Goal: Task Accomplishment & Management: Manage account settings

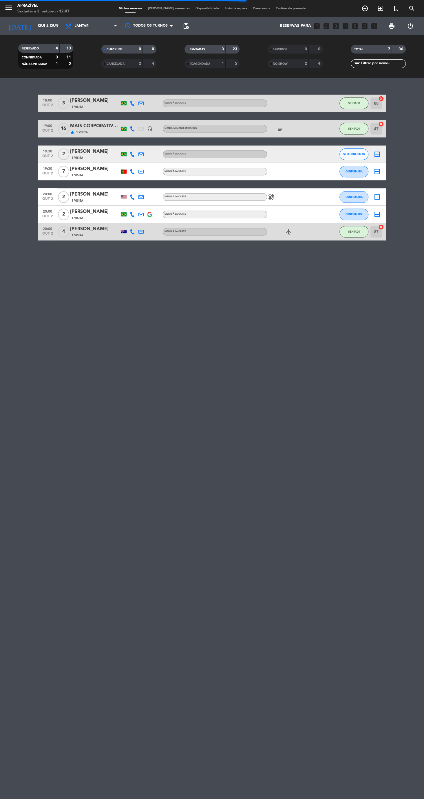
click at [35, 25] on input "Qui 2 out" at bounding box center [61, 26] width 52 height 10
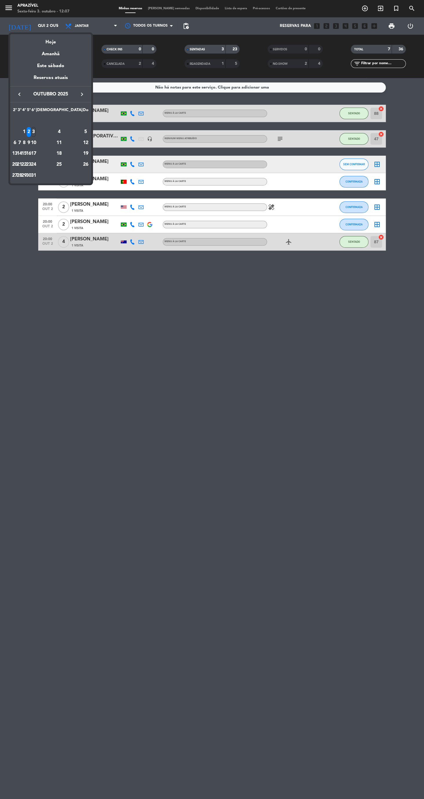
click at [26, 146] on div "8" at bounding box center [24, 143] width 4 height 10
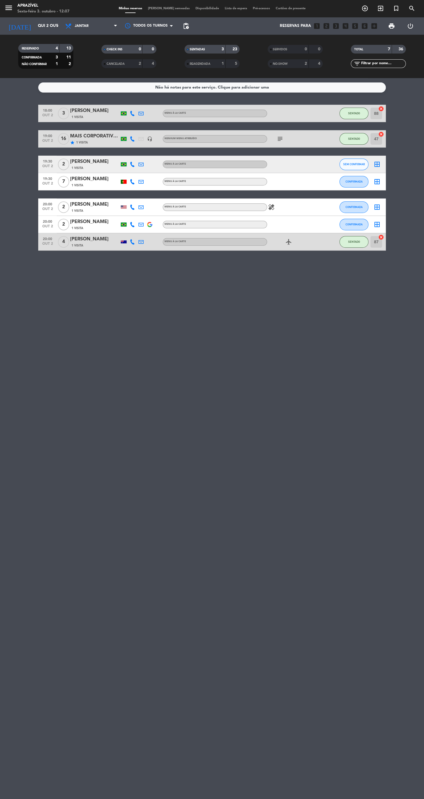
type input "Qua 8 out"
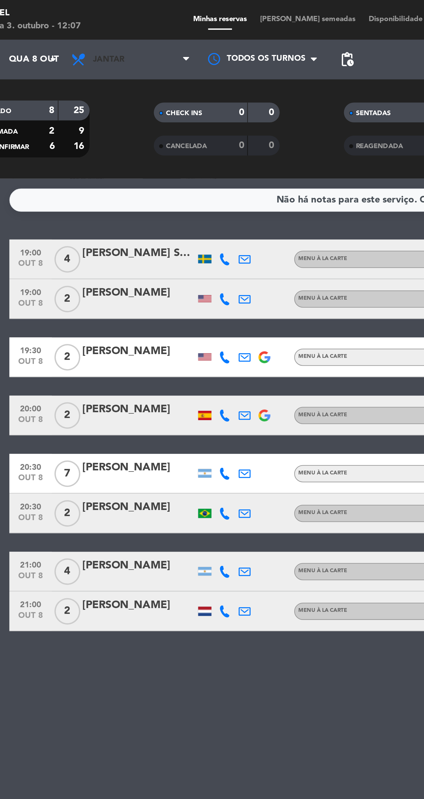
click at [79, 31] on span "Jantar" at bounding box center [91, 26] width 58 height 13
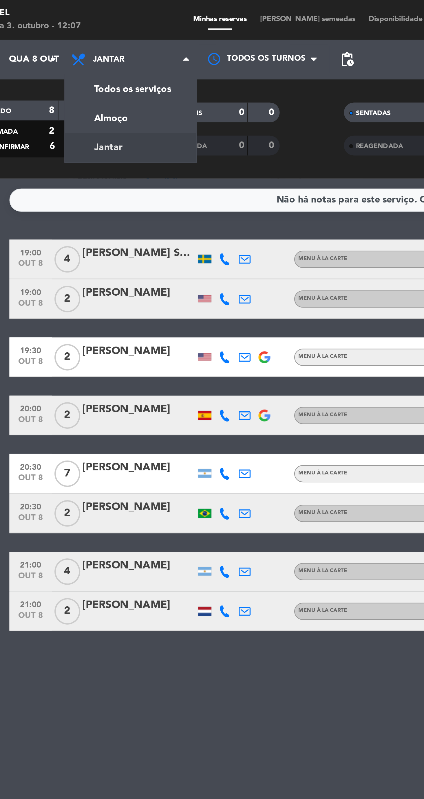
click at [87, 111] on div "[PERSON_NAME] Schmedling [PERSON_NAME]" at bounding box center [94, 111] width 49 height 8
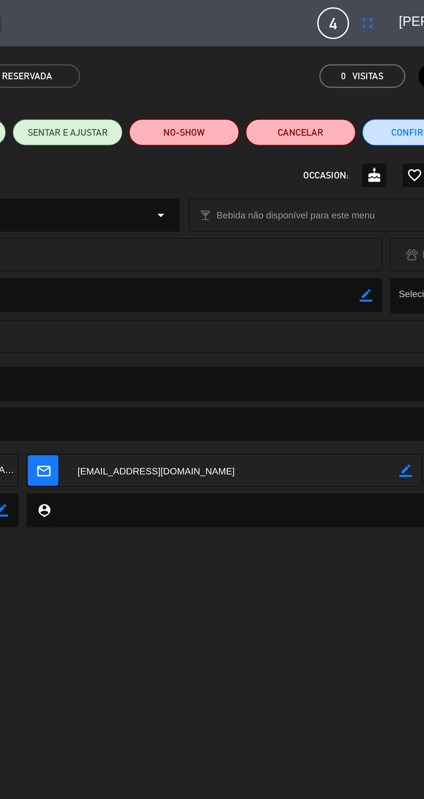
click at [293, 14] on button "fullscreen" at bounding box center [292, 10] width 10 height 10
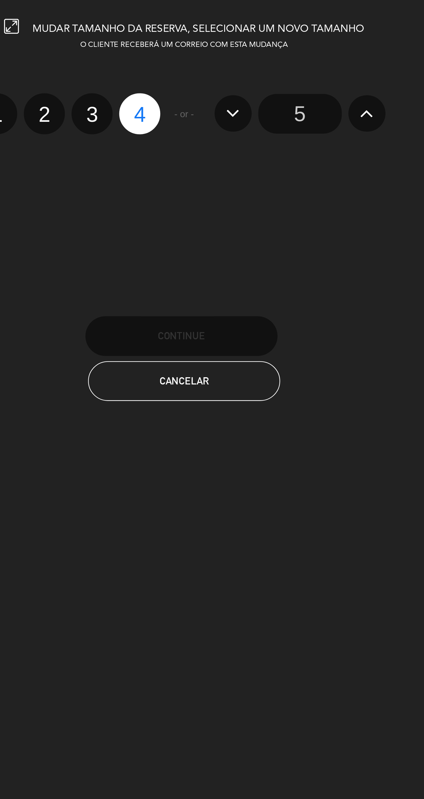
click at [261, 48] on input "5" at bounding box center [262, 49] width 36 height 17
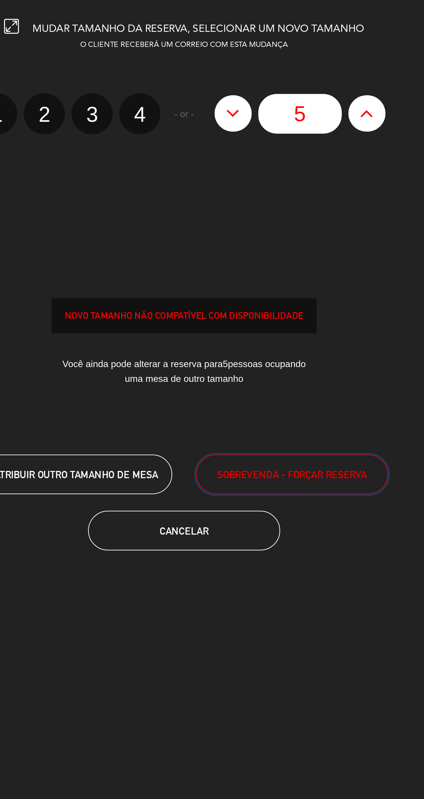
click at [263, 208] on span "SOBREVENDA - FORÇAR RESERVA" at bounding box center [258, 207] width 65 height 7
click at [254, 208] on span "SOBREVENDA - FORÇAR RESERVA" at bounding box center [258, 207] width 65 height 7
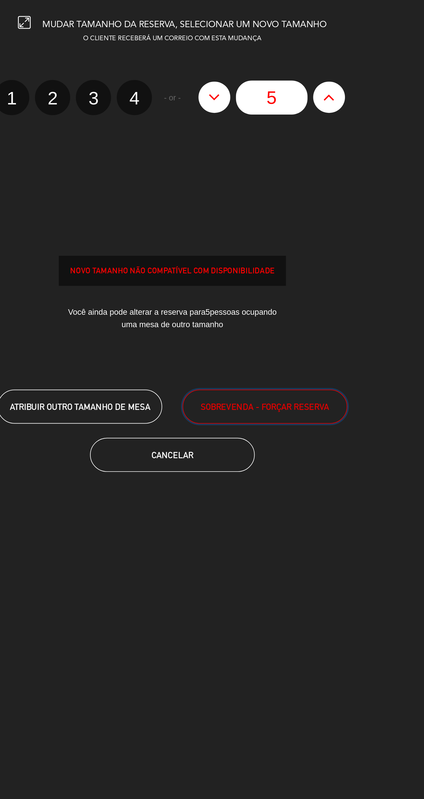
click at [274, 212] on button "SOBREVENDA - FORÇAR RESERVA" at bounding box center [259, 207] width 84 height 17
click at [258, 208] on span "SOBREVENDA - FORÇAR RESERVA" at bounding box center [258, 207] width 65 height 7
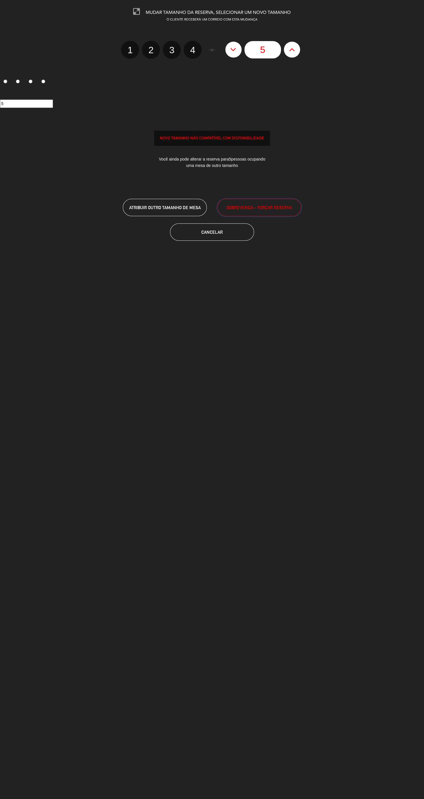
click at [240, 205] on span "SOBREVENDA - FORÇAR RESERVA" at bounding box center [258, 207] width 65 height 7
click at [220, 234] on span "Cancelar" at bounding box center [211, 232] width 21 height 5
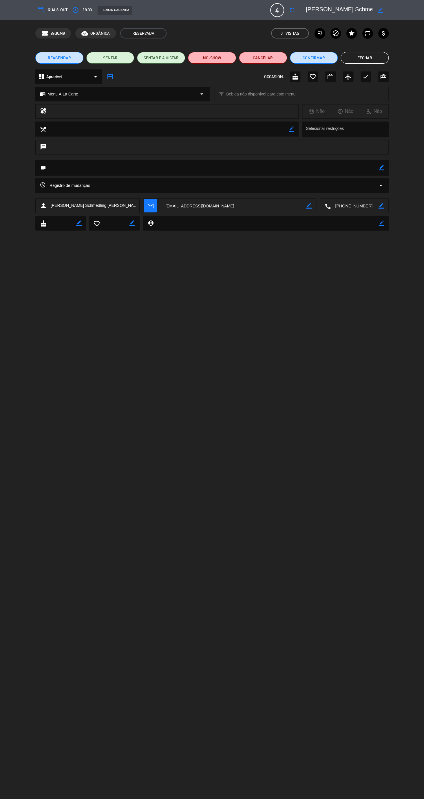
click at [364, 58] on button "Fechar" at bounding box center [364, 58] width 48 height 12
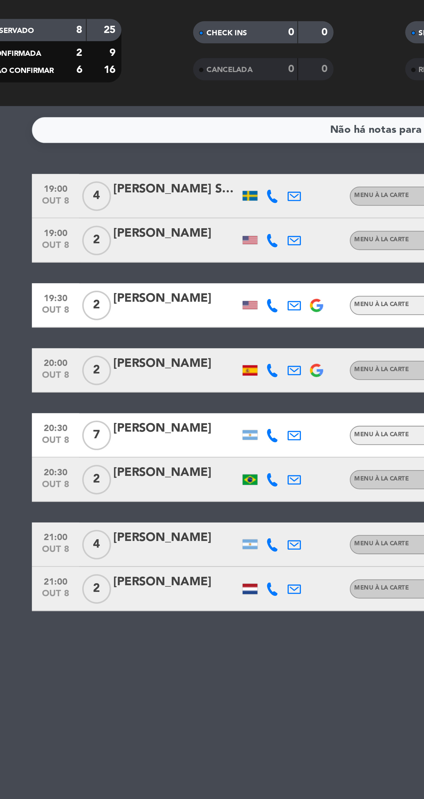
click at [140, 115] on icon at bounding box center [140, 113] width 5 height 5
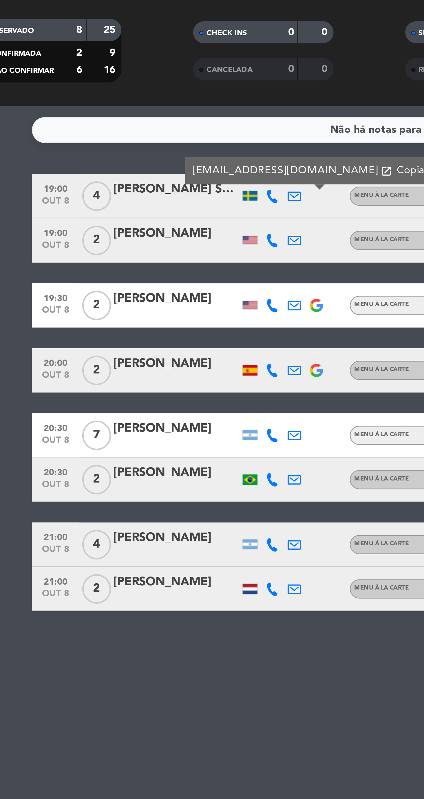
click at [181, 106] on span "Copiar" at bounding box center [187, 103] width 12 height 6
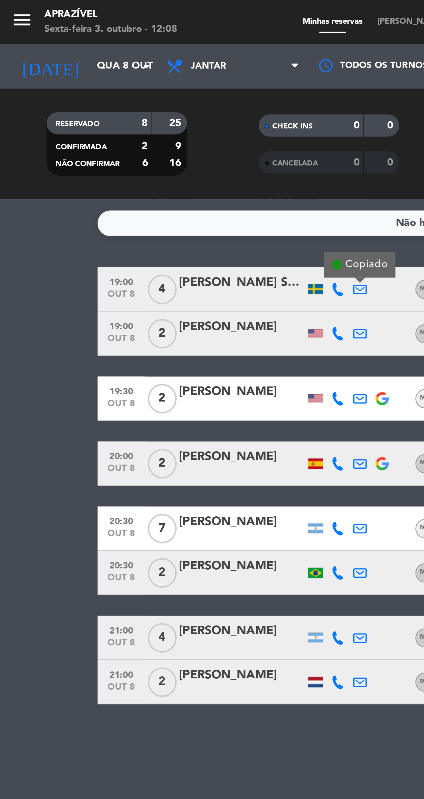
click at [131, 114] on icon at bounding box center [132, 113] width 5 height 5
click at [136, 104] on span "content_paste" at bounding box center [138, 104] width 4 height 4
click at [98, 117] on div at bounding box center [94, 117] width 49 height 5
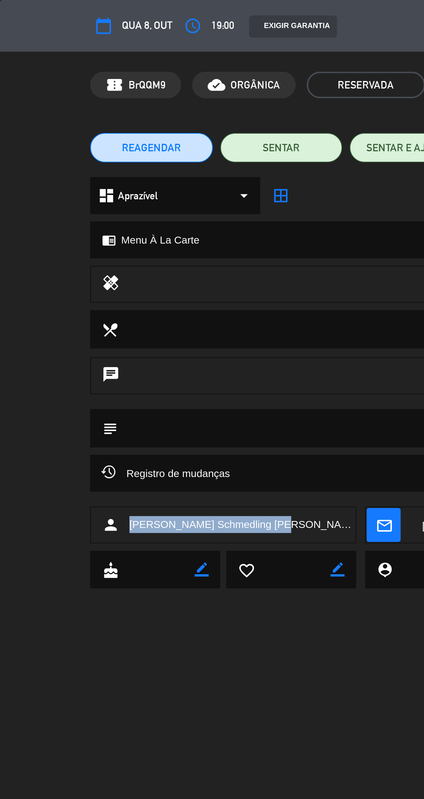
copy span "[PERSON_NAME] Schmedling [PERSON_NAME]"
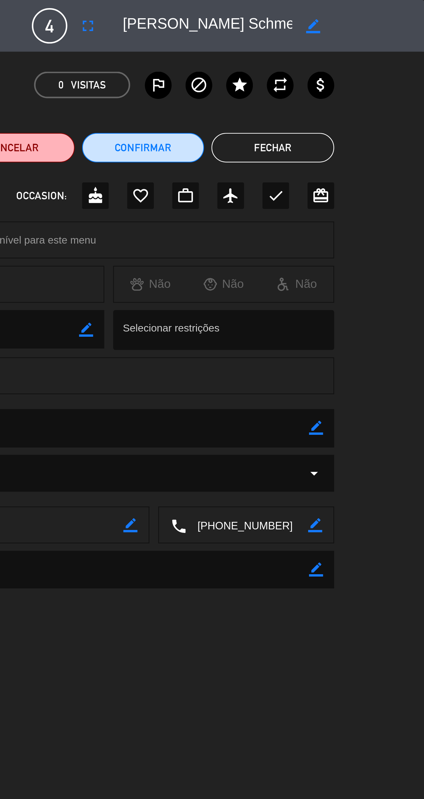
click at [370, 59] on button "Fechar" at bounding box center [364, 58] width 48 height 12
